Goal: Task Accomplishment & Management: Complete application form

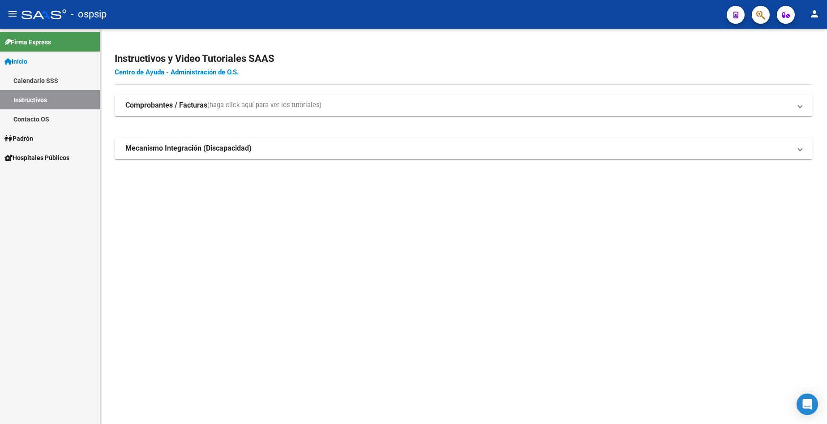
click at [39, 135] on link "Padrón" at bounding box center [50, 138] width 100 height 19
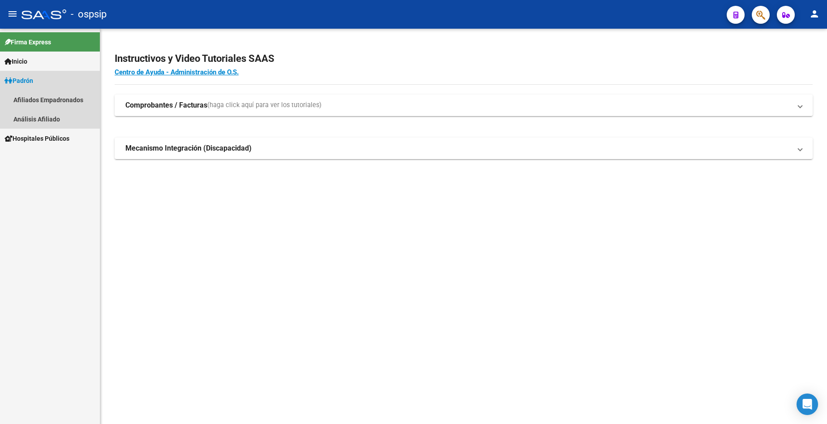
click at [36, 75] on link "Padrón" at bounding box center [50, 80] width 100 height 19
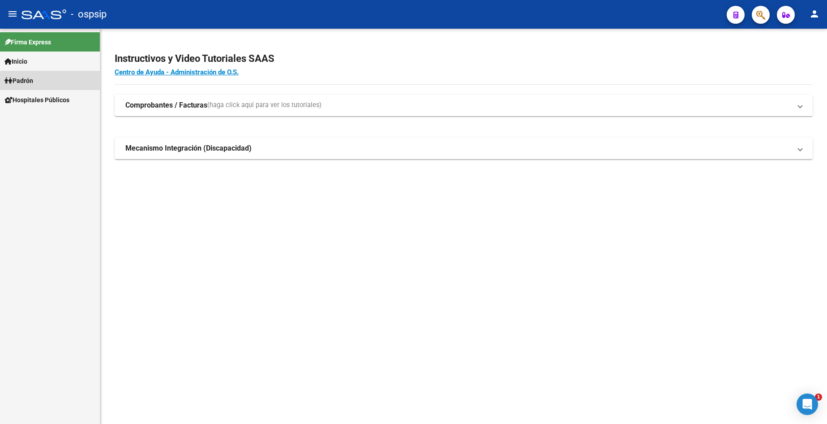
click at [42, 81] on link "Padrón" at bounding box center [50, 80] width 100 height 19
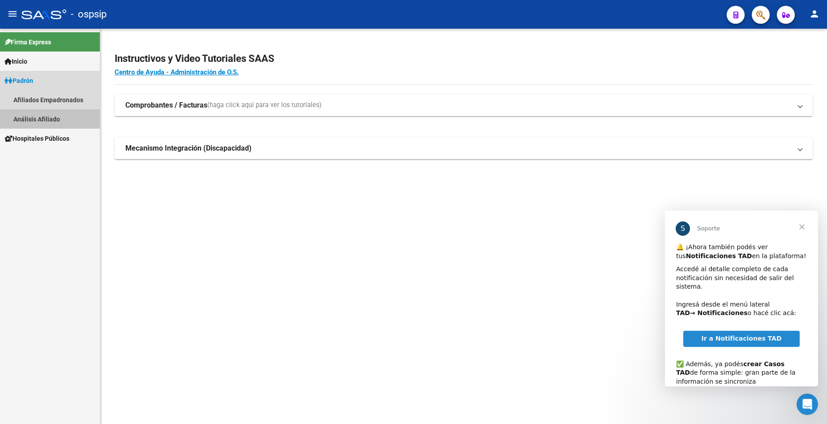
click at [52, 120] on link "Análisis Afiliado" at bounding box center [50, 118] width 100 height 19
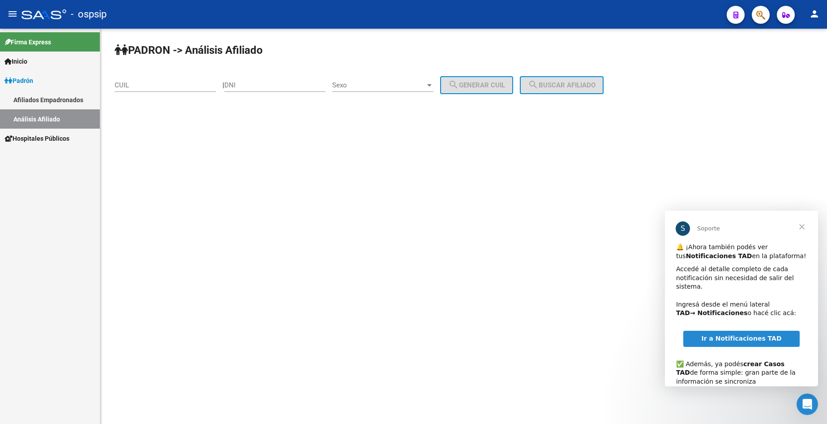
click at [316, 81] on input "DNI" at bounding box center [274, 85] width 101 height 8
type input "34489602"
click at [389, 88] on span "Sexo" at bounding box center [378, 85] width 93 height 8
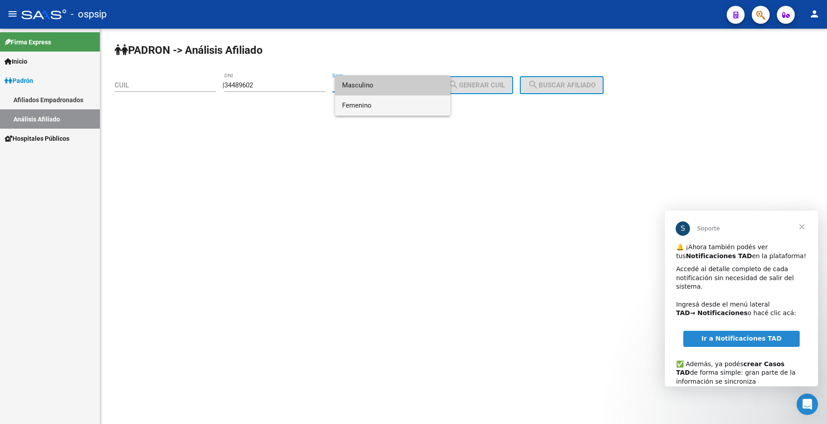
click at [386, 102] on span "Femenino" at bounding box center [392, 105] width 101 height 20
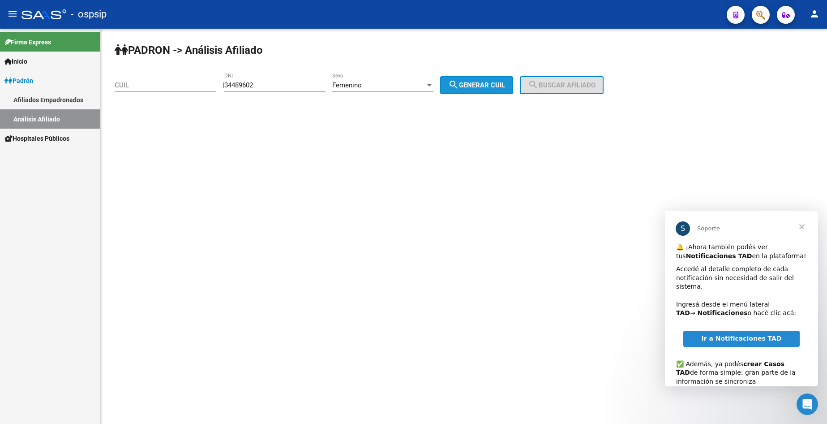
click at [496, 86] on span "search Generar CUIL" at bounding box center [476, 85] width 57 height 8
type input "27-34489602-5"
click at [583, 87] on span "search Buscar afiliado" at bounding box center [562, 85] width 68 height 8
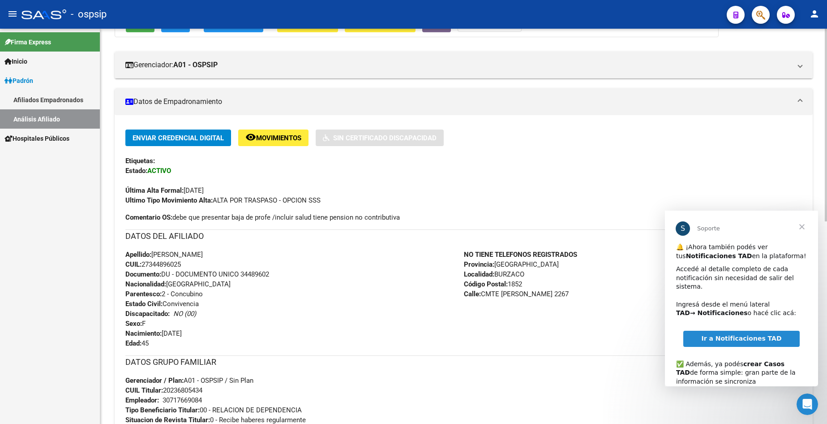
scroll to position [134, 0]
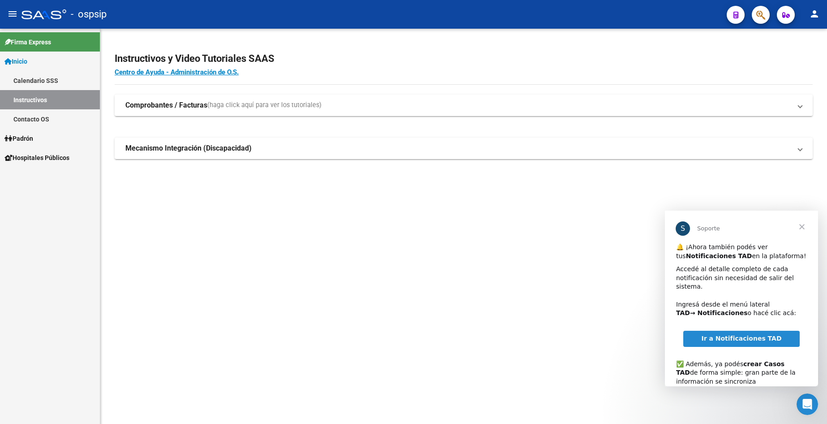
click at [33, 143] on span "Padrón" at bounding box center [18, 138] width 29 height 10
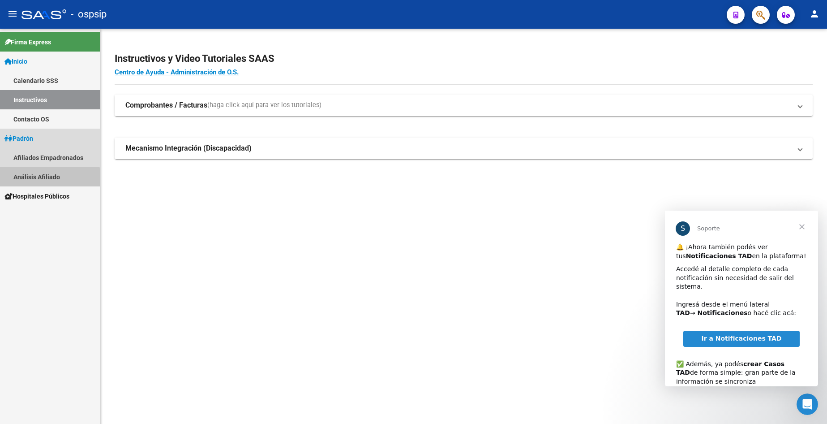
click at [43, 178] on link "Análisis Afiliado" at bounding box center [50, 176] width 100 height 19
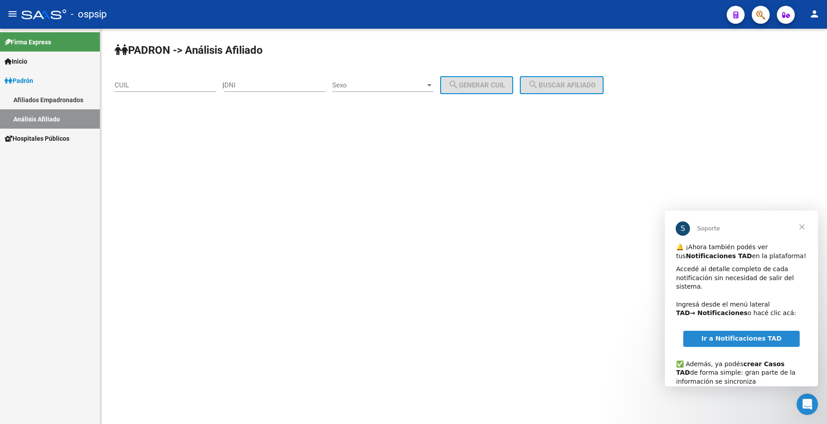
click at [296, 86] on input "DNI" at bounding box center [274, 85] width 101 height 8
click at [803, 227] on span "Cerrar" at bounding box center [802, 226] width 32 height 32
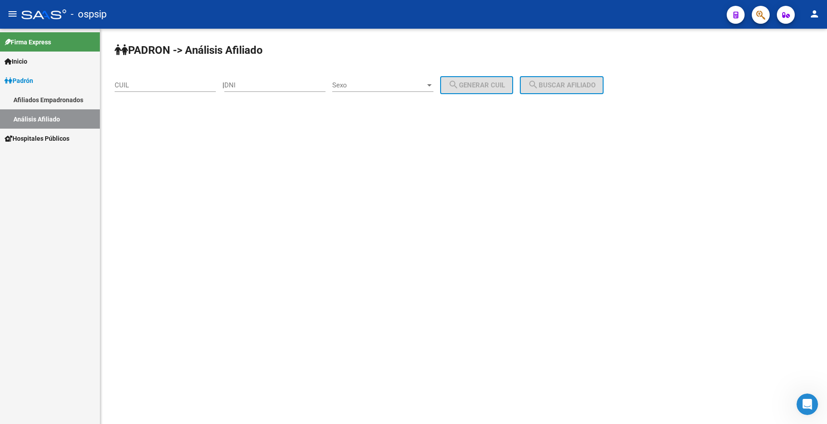
drag, startPoint x: 624, startPoint y: 284, endPoint x: 273, endPoint y: 84, distance: 404.5
click at [273, 84] on input "DNI" at bounding box center [274, 85] width 101 height 8
type input "33347770"
click at [411, 83] on span "Sexo" at bounding box center [378, 85] width 93 height 8
click at [410, 83] on span "Masculino" at bounding box center [392, 85] width 101 height 20
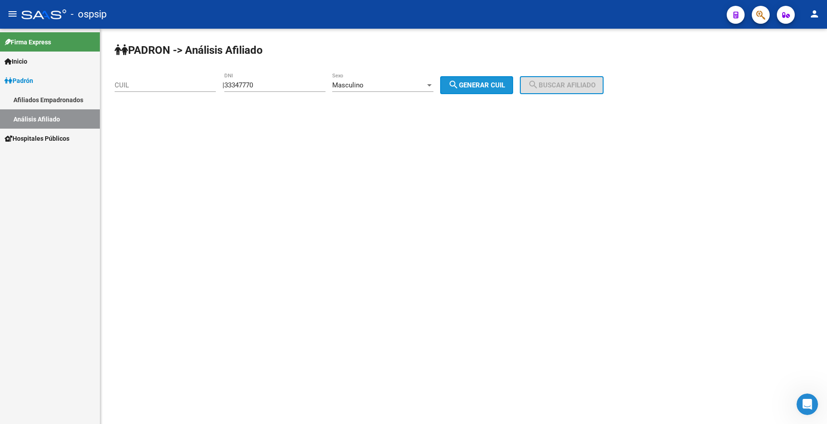
click at [504, 85] on span "search Generar CUIL" at bounding box center [476, 85] width 57 height 8
type input "20-33347770-0"
drag, startPoint x: 548, startPoint y: 90, endPoint x: 551, endPoint y: 96, distance: 6.2
click at [539, 90] on mat-icon "search" at bounding box center [533, 84] width 11 height 11
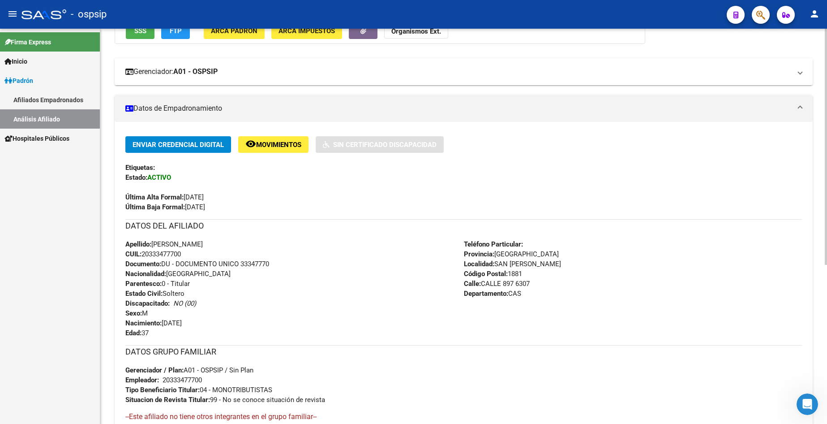
scroll to position [179, 0]
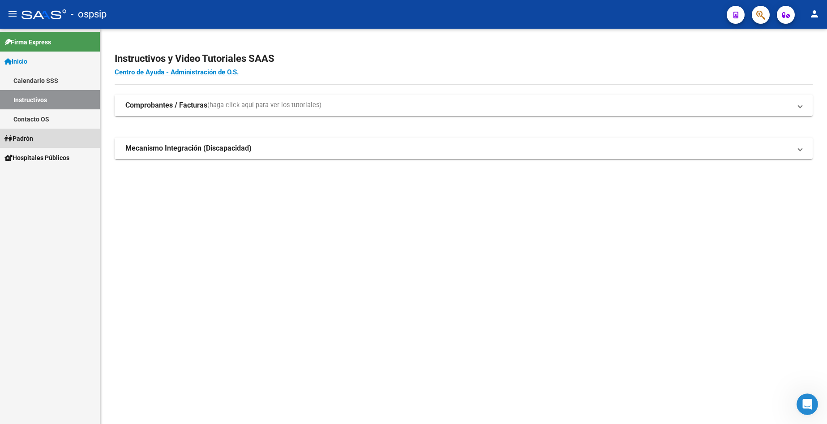
click at [38, 141] on link "Padrón" at bounding box center [50, 138] width 100 height 19
click at [37, 142] on link "Padrón" at bounding box center [50, 138] width 100 height 19
click at [57, 177] on link "Análisis Afiliado" at bounding box center [50, 176] width 100 height 19
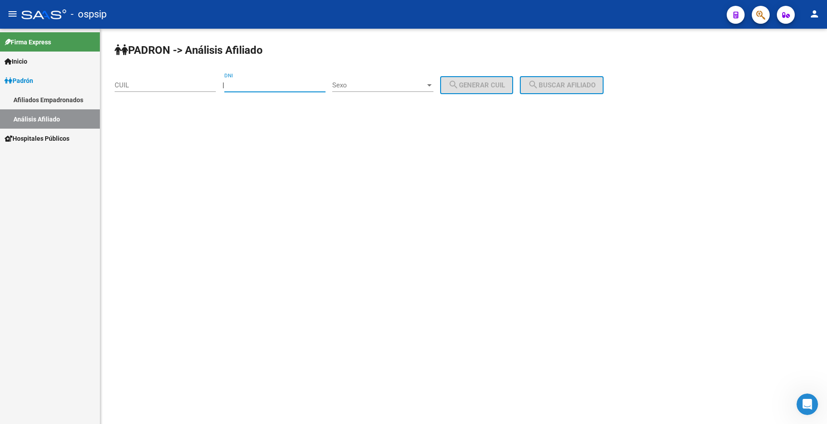
click at [291, 89] on input "DNI" at bounding box center [274, 85] width 101 height 8
type input "32286122"
click at [403, 77] on div "Sexo Sexo" at bounding box center [382, 82] width 101 height 19
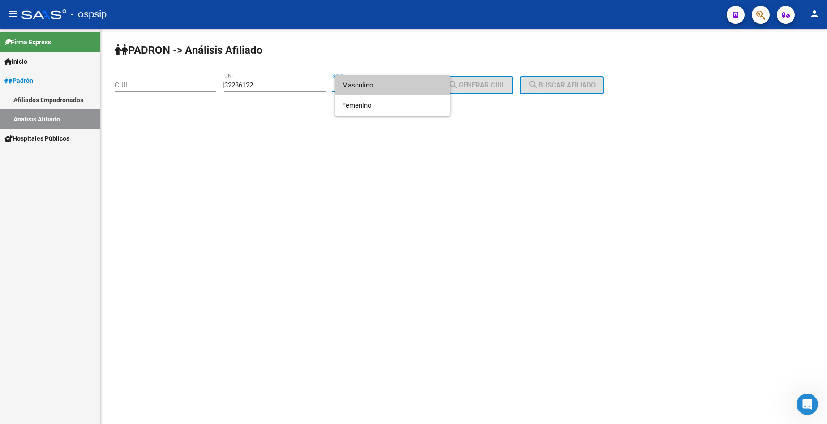
click at [387, 90] on span "Masculino" at bounding box center [392, 85] width 101 height 20
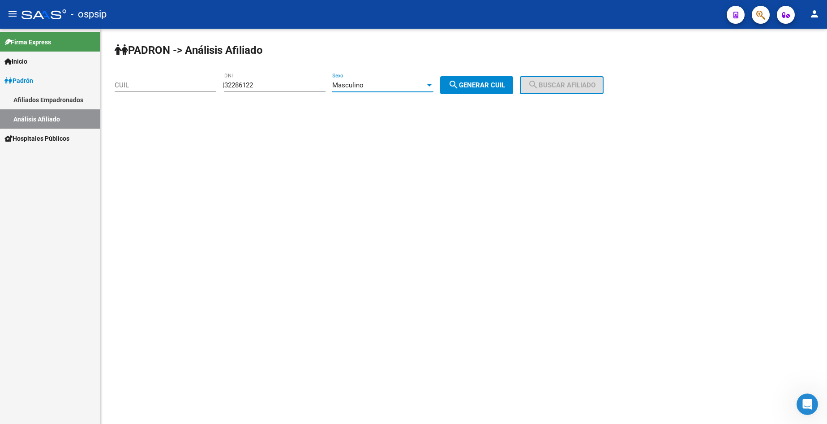
click at [492, 90] on button "search Generar CUIL" at bounding box center [476, 85] width 73 height 18
click at [397, 85] on div "Masculino" at bounding box center [378, 85] width 93 height 8
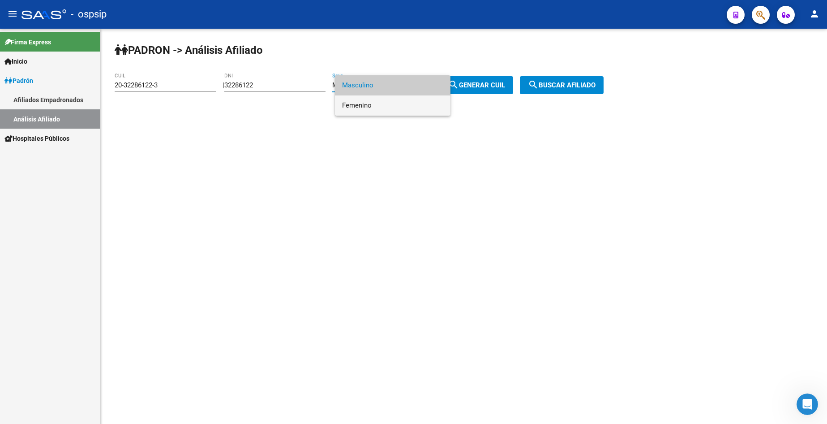
click at [398, 99] on span "Femenino" at bounding box center [392, 105] width 101 height 20
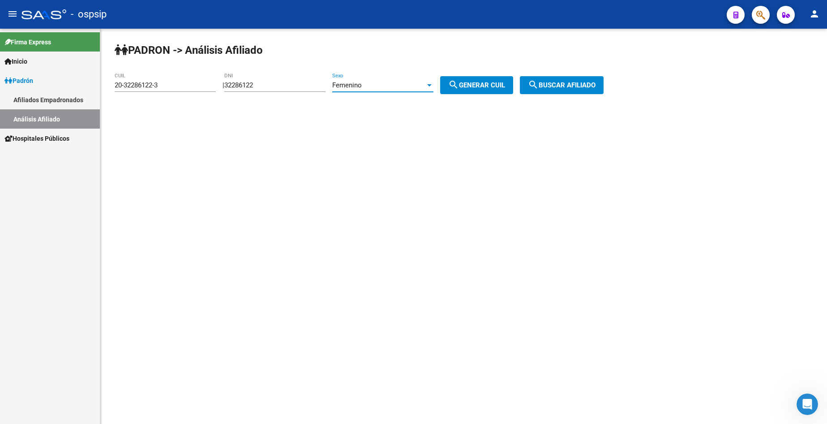
click at [500, 86] on span "search Generar CUIL" at bounding box center [476, 85] width 57 height 8
type input "27-32286122-8"
click at [562, 90] on button "search Buscar afiliado" at bounding box center [562, 85] width 84 height 18
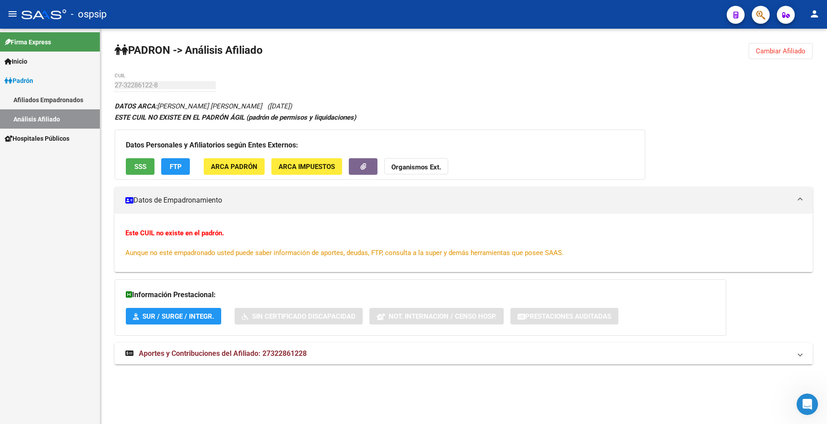
click at [38, 84] on link "Padrón" at bounding box center [50, 80] width 100 height 19
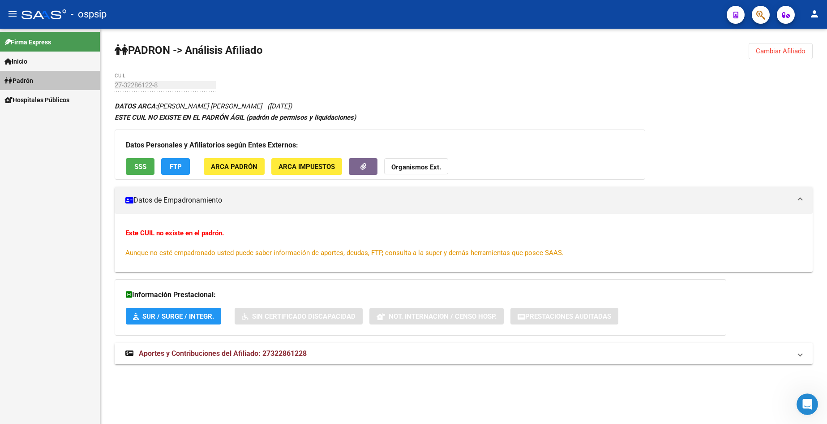
click at [38, 84] on link "Padrón" at bounding box center [50, 80] width 100 height 19
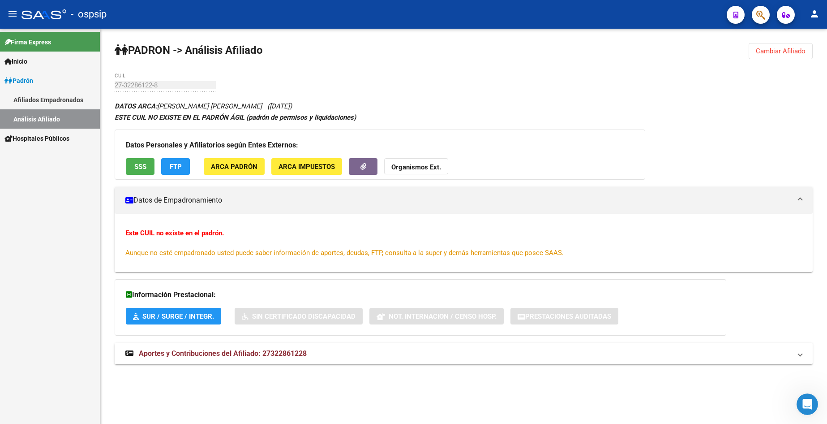
click at [45, 115] on link "Análisis Afiliado" at bounding box center [50, 118] width 100 height 19
click at [53, 120] on link "Análisis Afiliado" at bounding box center [50, 118] width 100 height 19
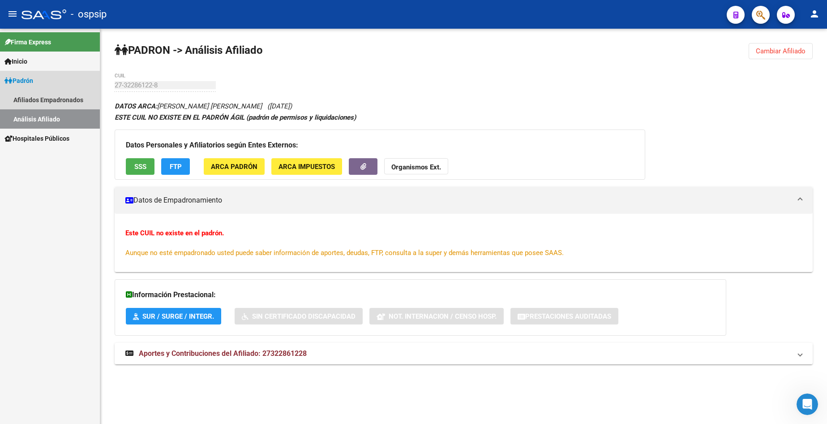
click at [52, 120] on link "Análisis Afiliado" at bounding box center [50, 118] width 100 height 19
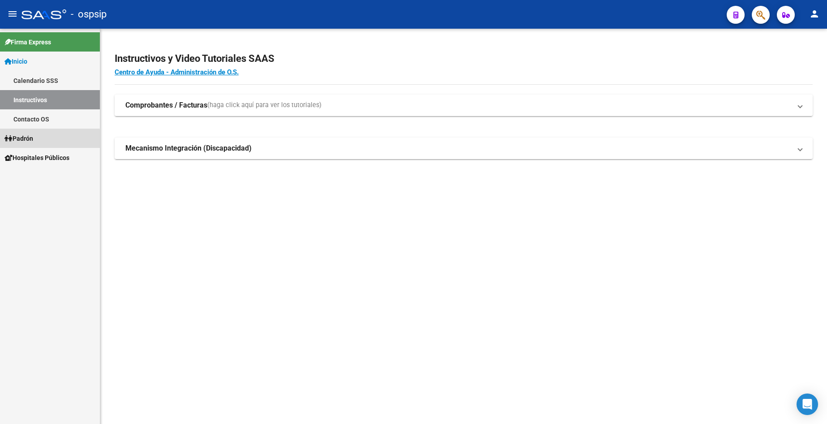
click at [33, 140] on span "Padrón" at bounding box center [18, 138] width 29 height 10
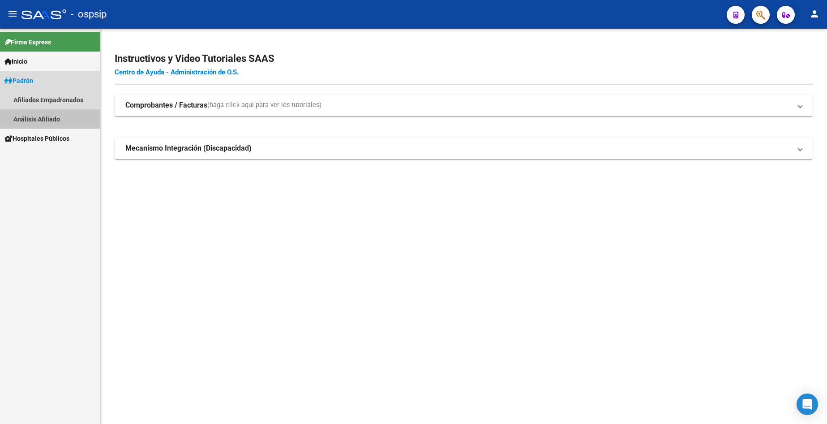
click at [39, 123] on link "Análisis Afiliado" at bounding box center [50, 118] width 100 height 19
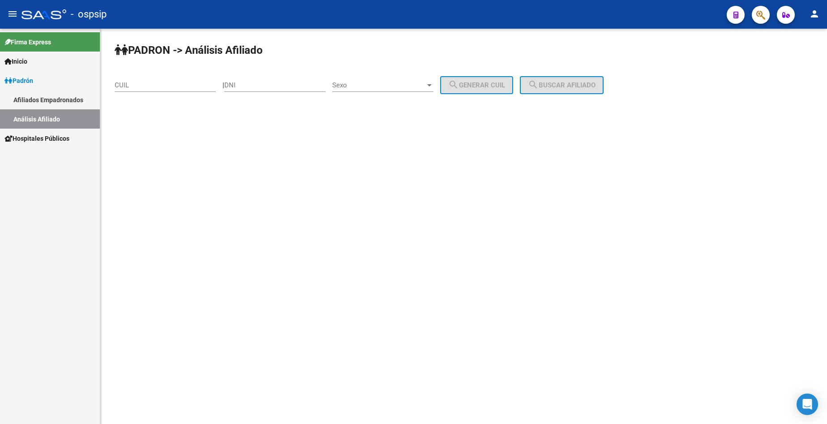
click at [284, 89] on div "DNI" at bounding box center [274, 82] width 101 height 19
type input "52165226"
click at [372, 84] on span "Sexo" at bounding box center [378, 85] width 93 height 8
click at [376, 87] on span "Masculino" at bounding box center [392, 85] width 101 height 20
click at [376, 87] on div "Masculino" at bounding box center [378, 85] width 93 height 8
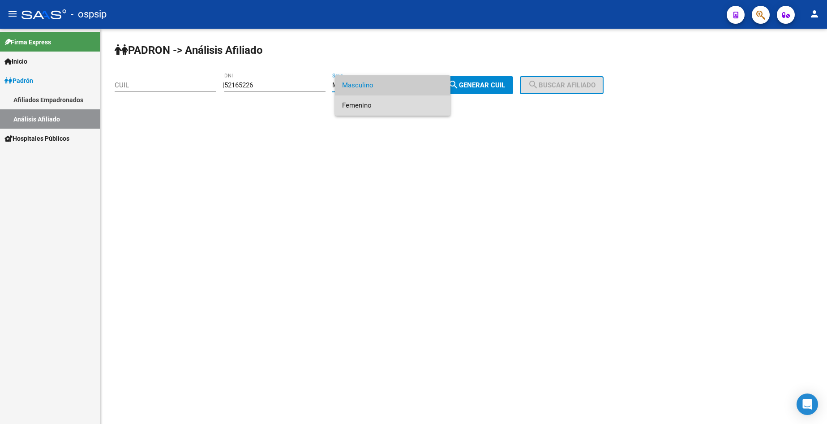
click at [381, 108] on span "Femenino" at bounding box center [392, 105] width 101 height 20
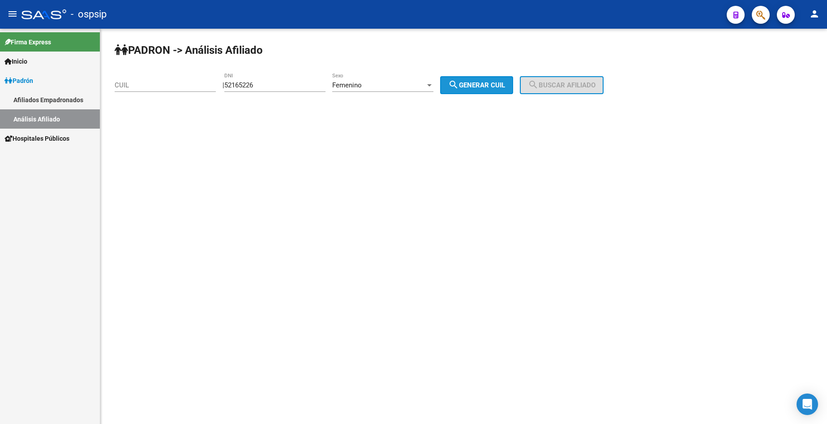
click at [486, 84] on span "search Generar CUIL" at bounding box center [476, 85] width 57 height 8
type input "27-52165226-3"
click at [553, 83] on span "search Buscar afiliado" at bounding box center [562, 85] width 68 height 8
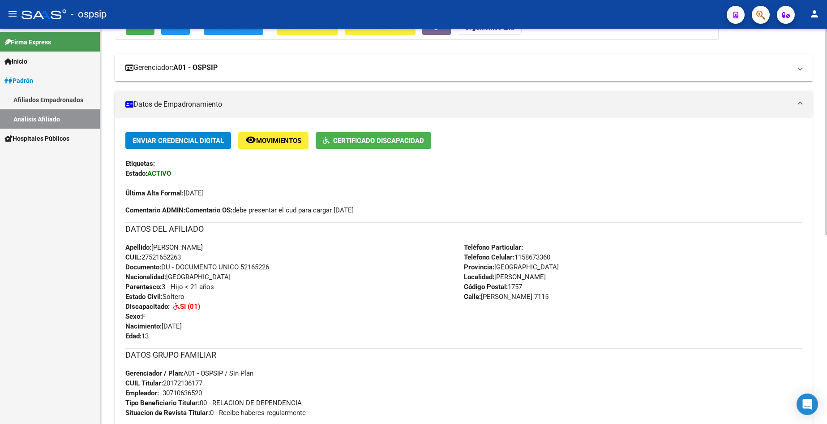
scroll to position [134, 0]
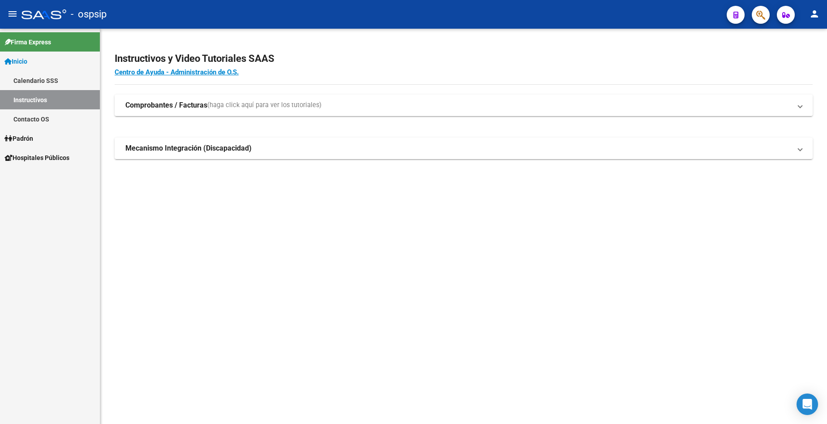
click at [38, 140] on link "Padrón" at bounding box center [50, 138] width 100 height 19
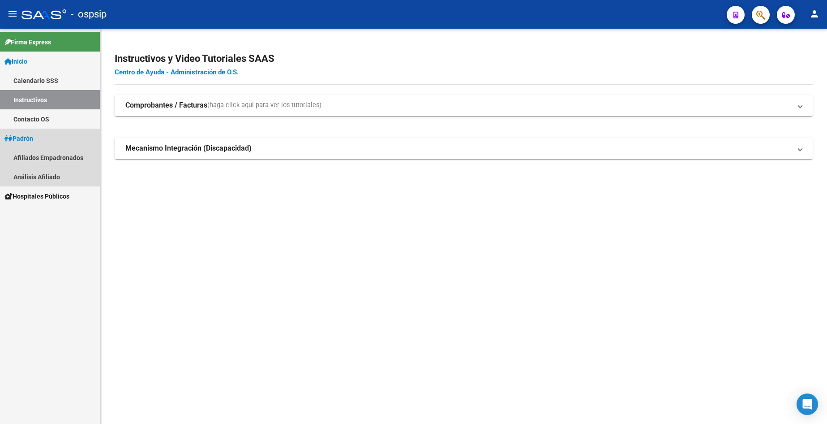
click at [30, 139] on span "Padrón" at bounding box center [18, 138] width 29 height 10
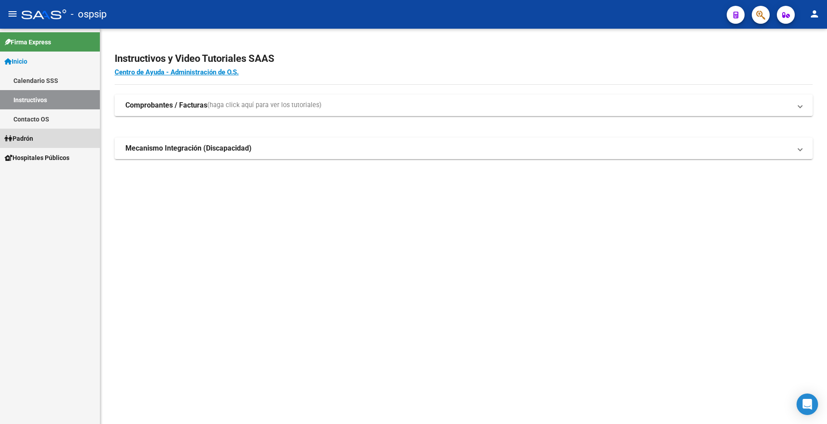
click at [24, 137] on span "Padrón" at bounding box center [18, 138] width 29 height 10
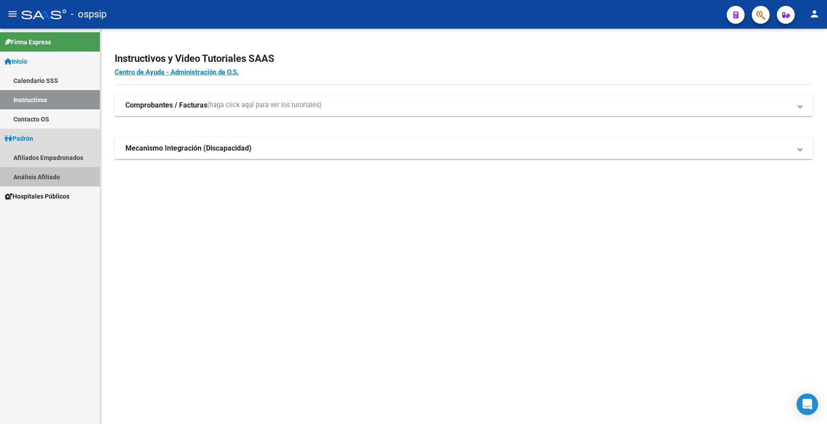
click at [41, 175] on link "Análisis Afiliado" at bounding box center [50, 176] width 100 height 19
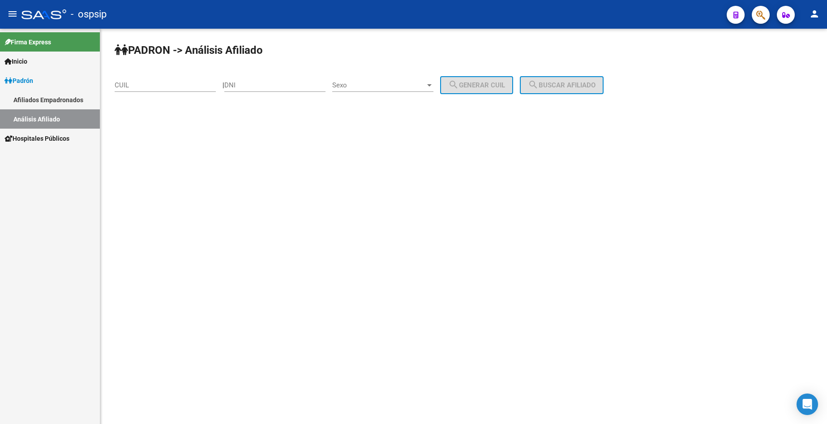
click at [279, 83] on input "DNI" at bounding box center [274, 85] width 101 height 8
type input "17760775"
click at [381, 90] on div "Sexo Sexo" at bounding box center [382, 82] width 101 height 19
click at [381, 90] on span "Masculino" at bounding box center [392, 85] width 101 height 20
click at [476, 84] on span "search Generar CUIL" at bounding box center [476, 85] width 57 height 8
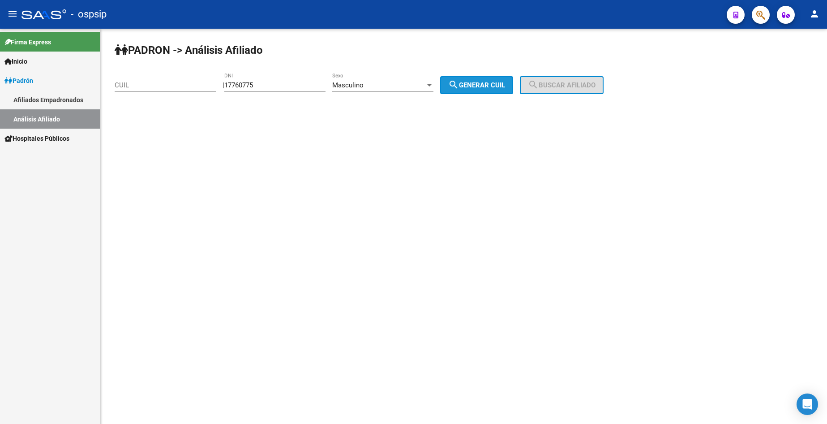
type input "20-17760775-5"
click at [553, 87] on span "search Buscar afiliado" at bounding box center [562, 85] width 68 height 8
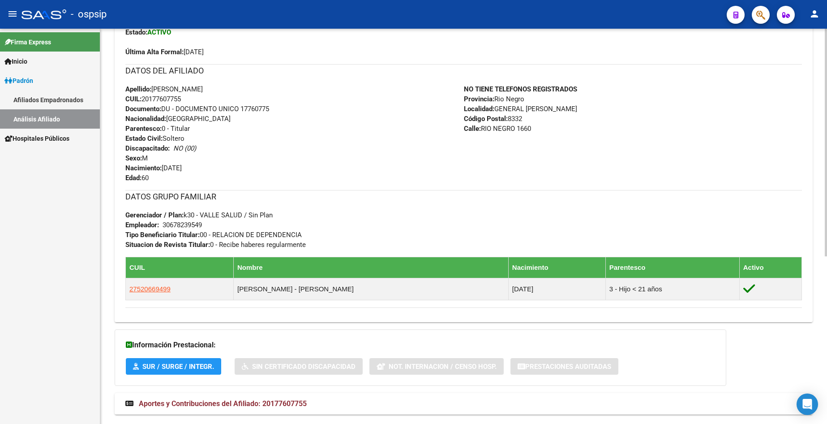
scroll to position [179, 0]
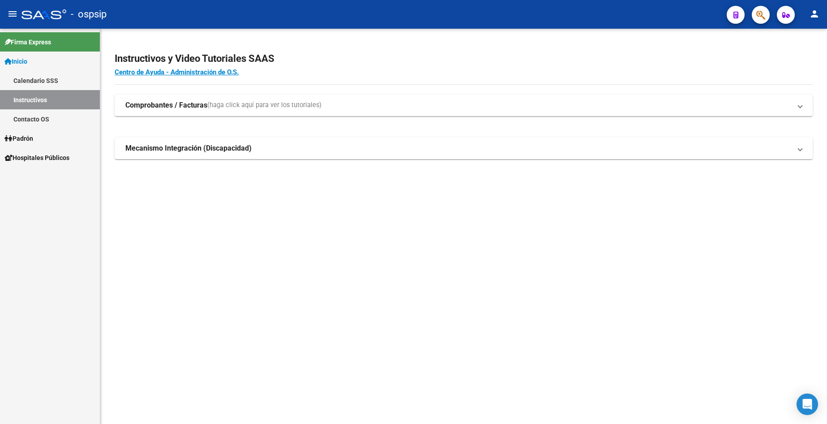
click at [48, 140] on link "Padrón" at bounding box center [50, 138] width 100 height 19
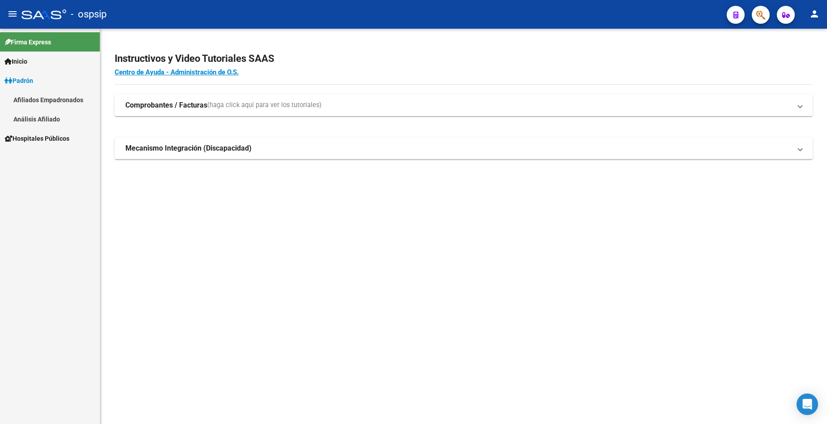
click at [47, 121] on link "Análisis Afiliado" at bounding box center [50, 118] width 100 height 19
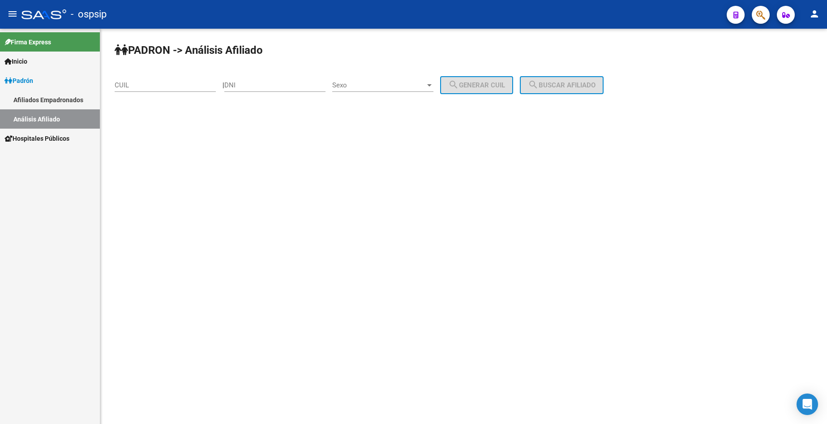
click at [259, 86] on input "DNI" at bounding box center [274, 85] width 101 height 8
click at [265, 89] on div "DNI" at bounding box center [274, 82] width 101 height 19
type input "17509761"
click at [388, 77] on div "Sexo Sexo" at bounding box center [382, 82] width 101 height 19
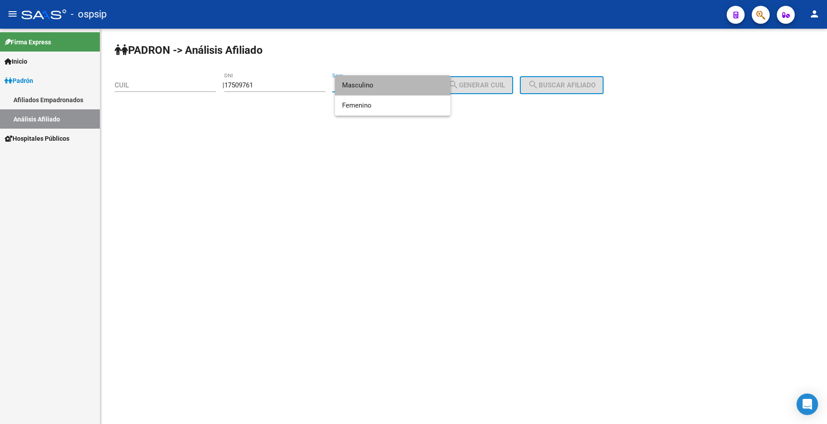
click at [390, 90] on span "Masculino" at bounding box center [392, 85] width 101 height 20
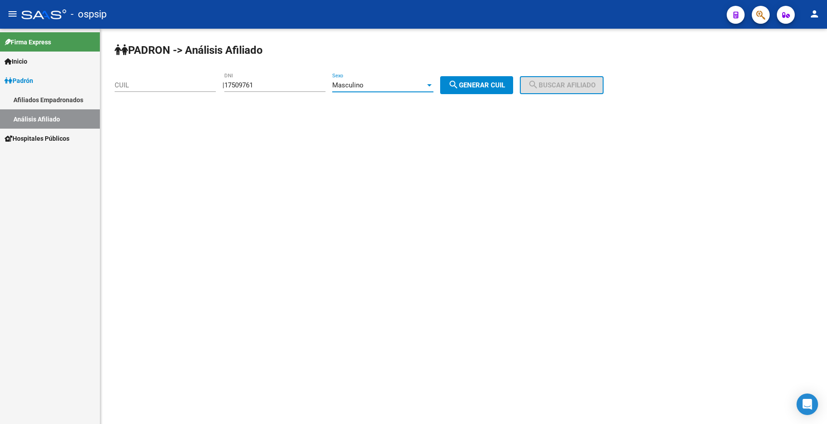
click at [506, 77] on button "search Generar CUIL" at bounding box center [476, 85] width 73 height 18
type input "23-17509761-9"
click at [539, 87] on mat-icon "search" at bounding box center [533, 84] width 11 height 11
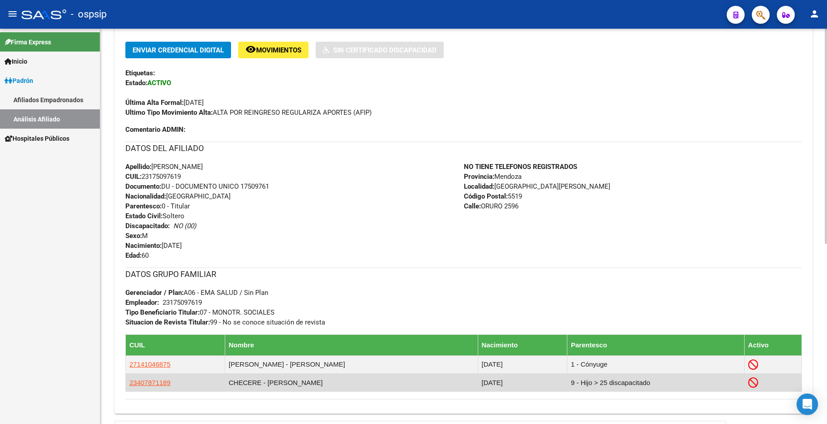
scroll to position [269, 0]
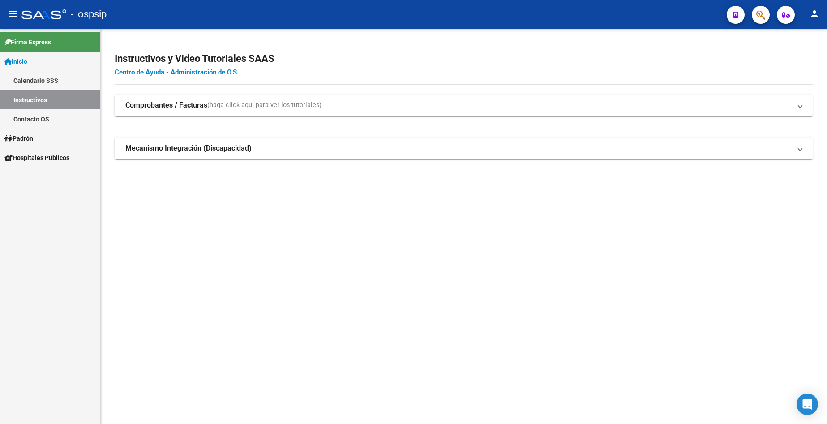
click at [47, 136] on link "Padrón" at bounding box center [50, 138] width 100 height 19
click at [48, 173] on link "Análisis Afiliado" at bounding box center [50, 176] width 100 height 19
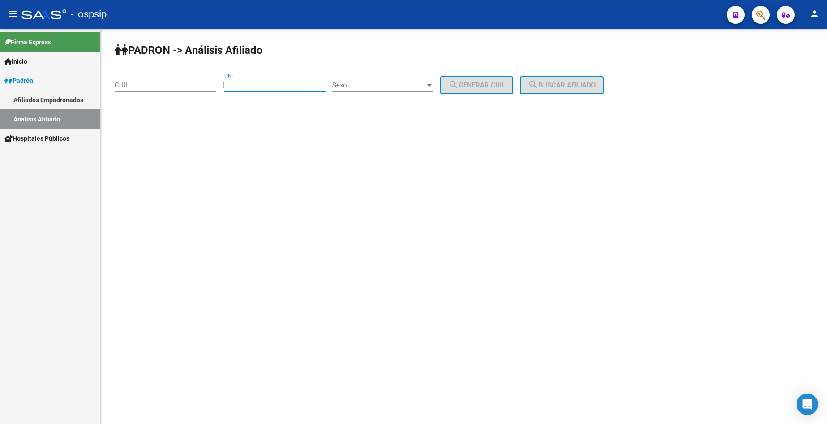
click at [283, 88] on input "DNI" at bounding box center [274, 85] width 101 height 8
type input "41056757"
click at [387, 79] on div "Sexo Sexo" at bounding box center [382, 82] width 101 height 19
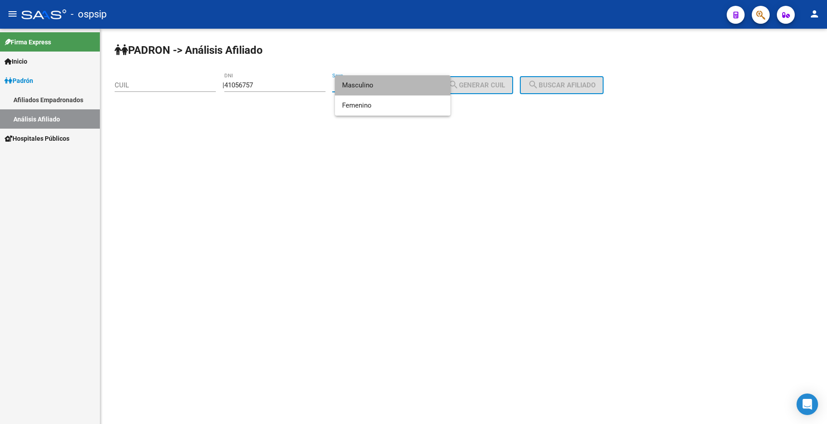
click at [367, 88] on span "Masculino" at bounding box center [392, 85] width 101 height 20
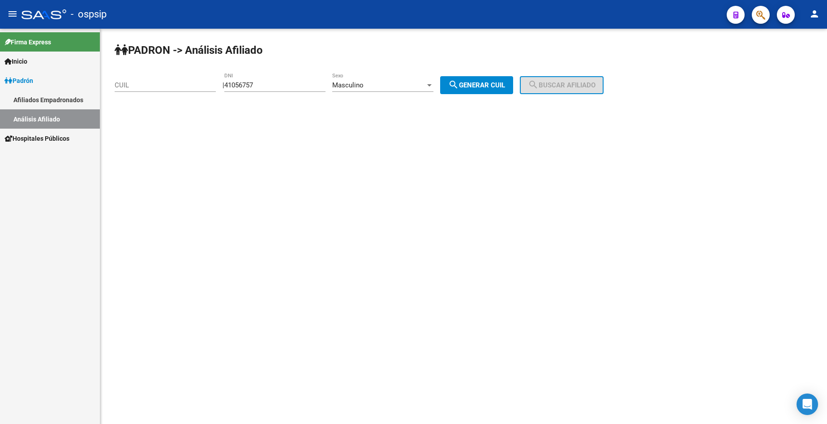
drag, startPoint x: 527, startPoint y: 90, endPoint x: 517, endPoint y: 91, distance: 10.4
click at [527, 90] on div "PADRON -> Análisis Afiliado CUIL | 41056757 DNI Masculino Sexo search Generar C…" at bounding box center [463, 76] width 727 height 94
click at [512, 91] on button "search Generar CUIL" at bounding box center [476, 85] width 73 height 18
type input "20-41056757-2"
click at [569, 86] on span "search Buscar afiliado" at bounding box center [562, 85] width 68 height 8
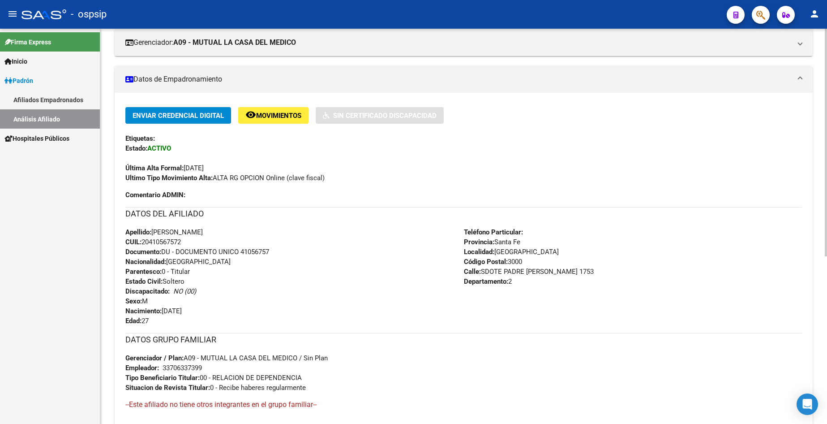
scroll to position [179, 0]
